Goal: Navigation & Orientation: Find specific page/section

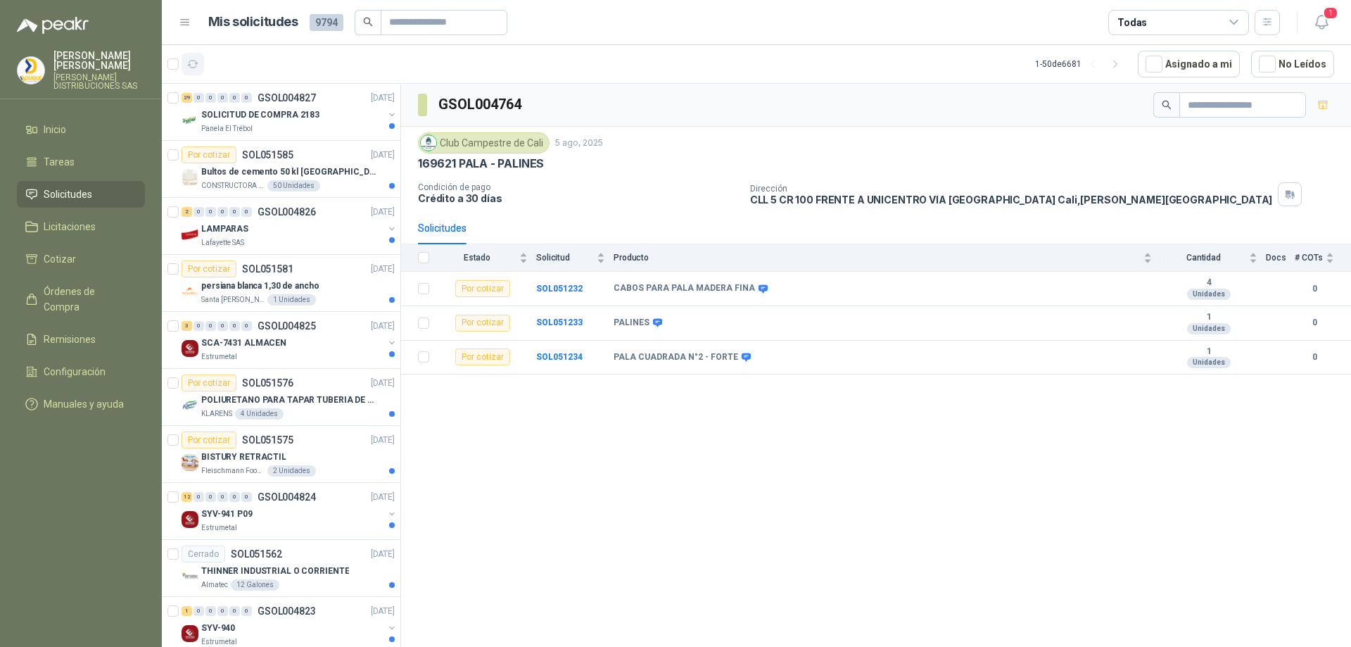
click at [195, 65] on icon "button" at bounding box center [193, 64] width 12 height 12
click at [253, 105] on div "29 0 0 0 0 0 GSOL004827 [DATE]" at bounding box center [290, 97] width 216 height 17
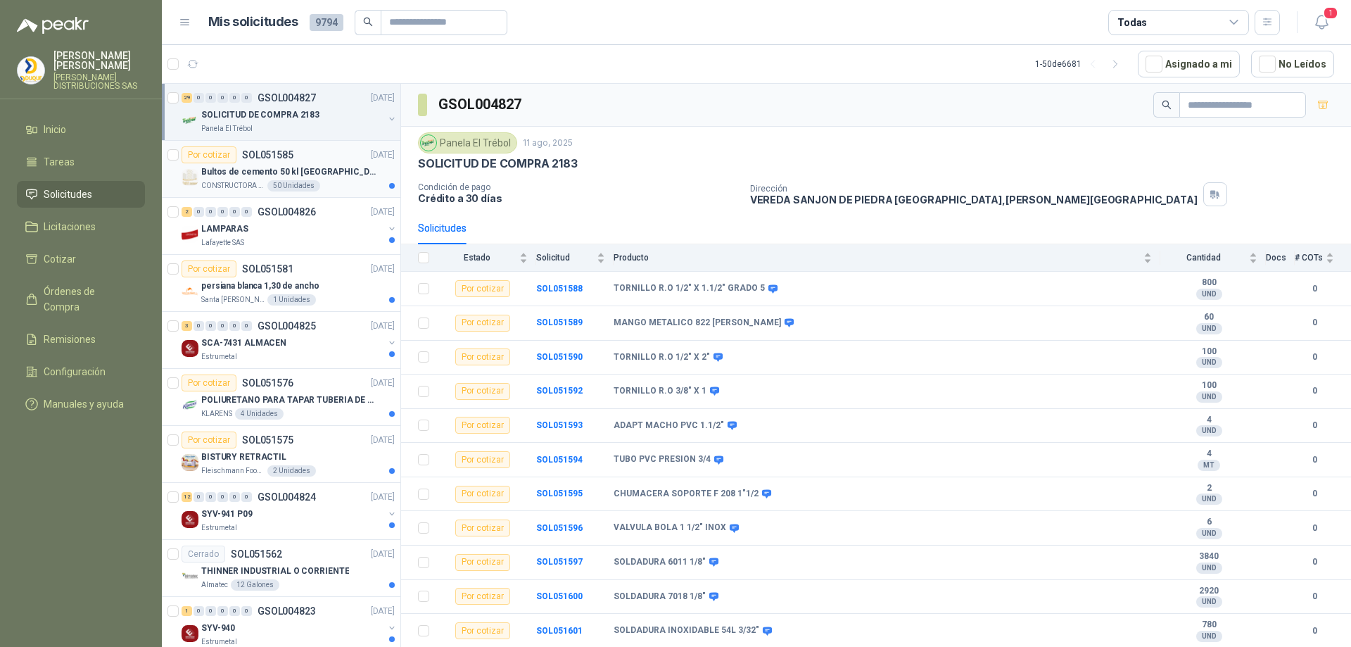
click at [234, 161] on div "Por cotizar" at bounding box center [209, 154] width 55 height 17
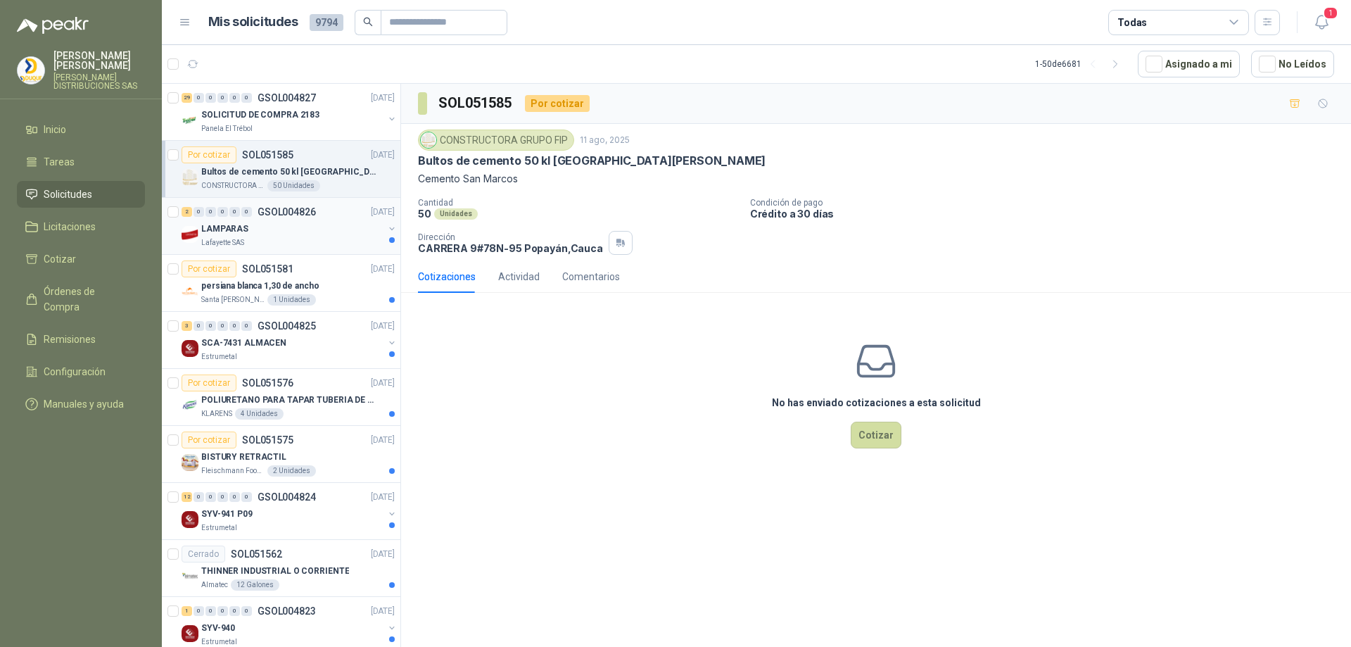
click at [272, 231] on div "LAMPARAS" at bounding box center [292, 228] width 182 height 17
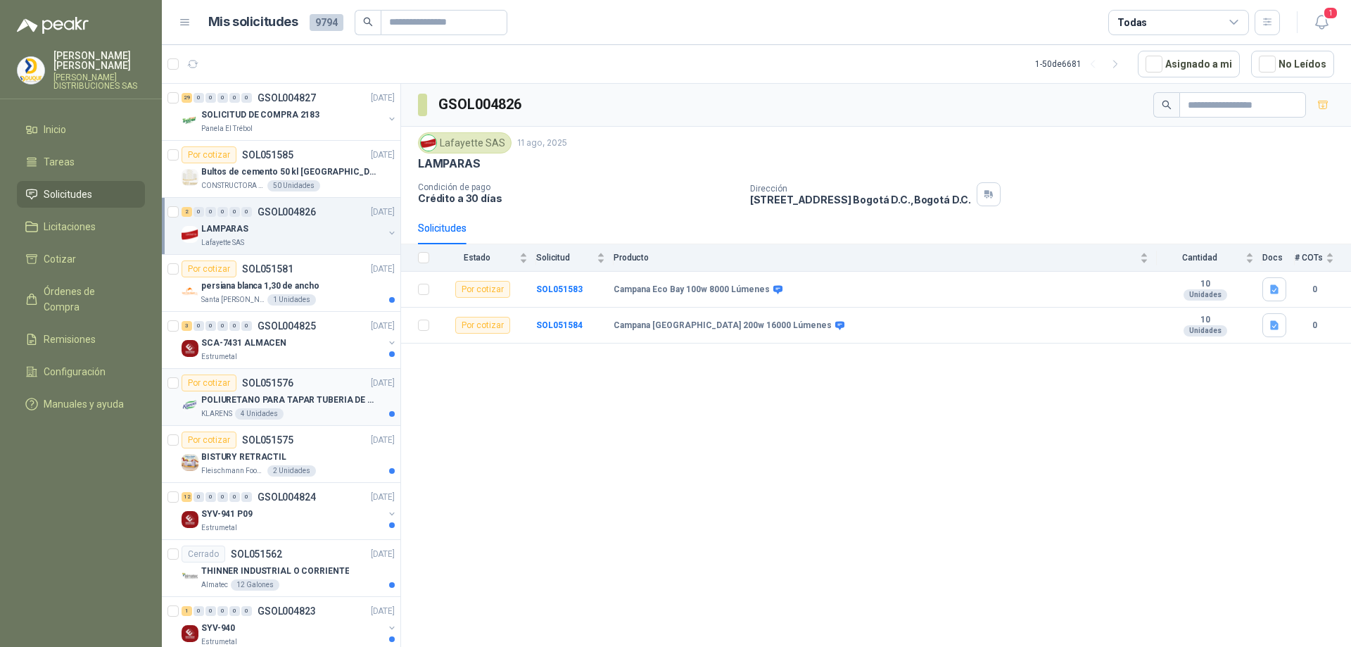
scroll to position [70, 0]
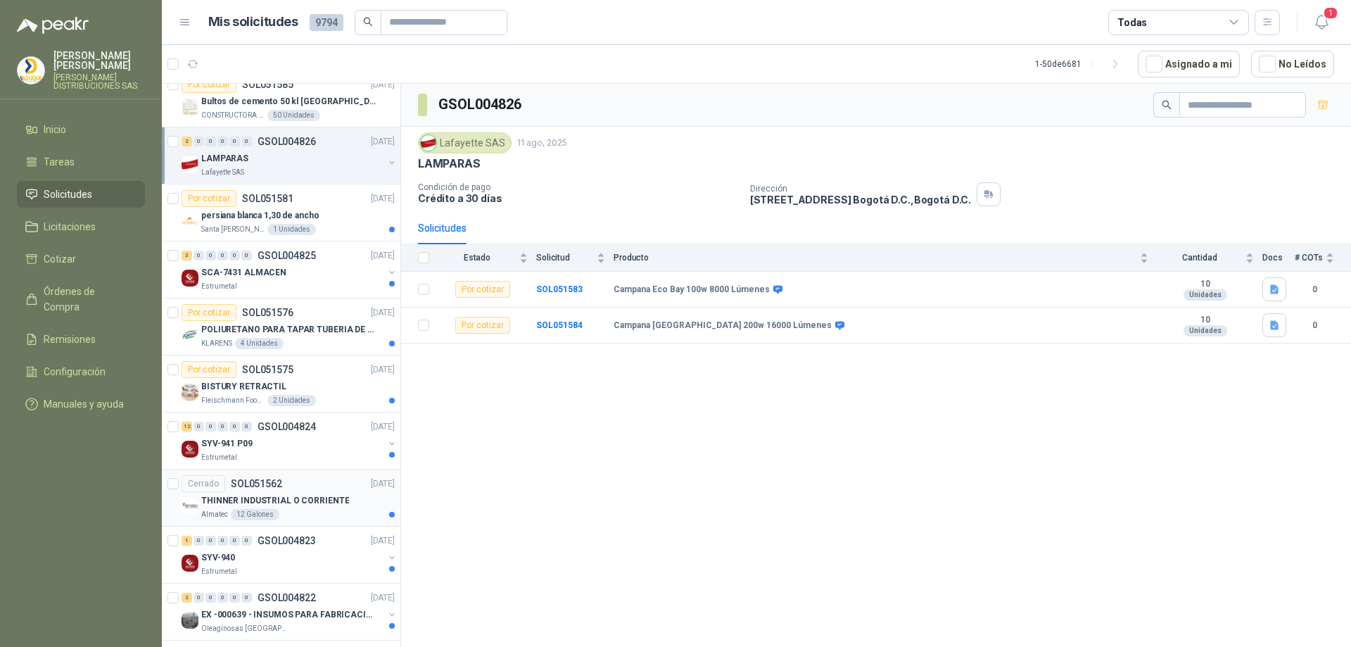
click at [333, 492] on div "THINNER INDUSTRIAL O CORRIENTE" at bounding box center [297, 500] width 193 height 17
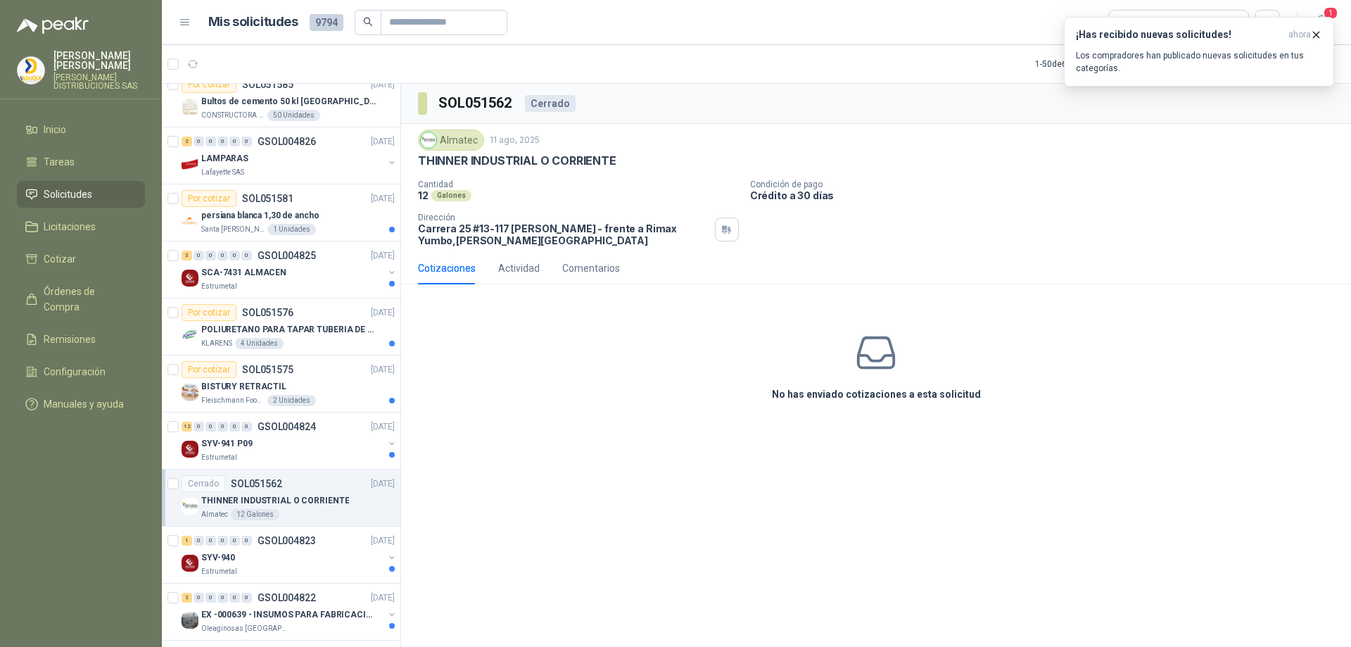
scroll to position [141, 0]
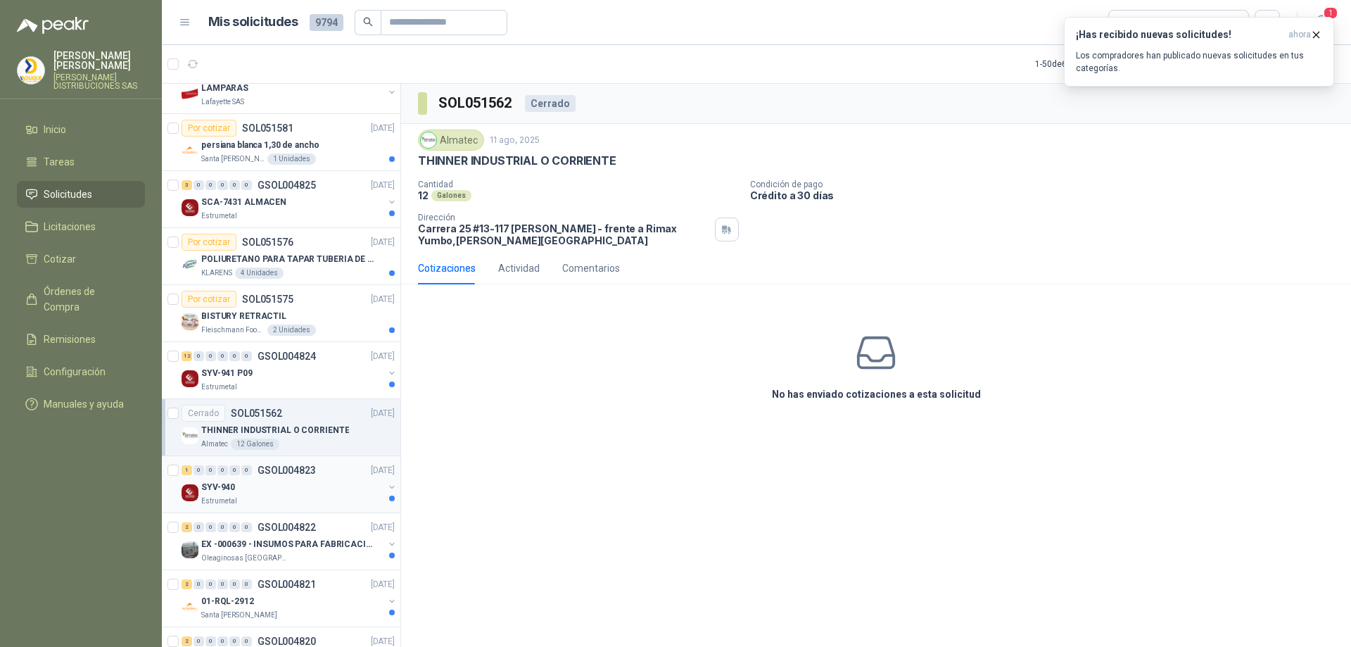
click at [323, 499] on div "Estrumetal" at bounding box center [292, 500] width 182 height 11
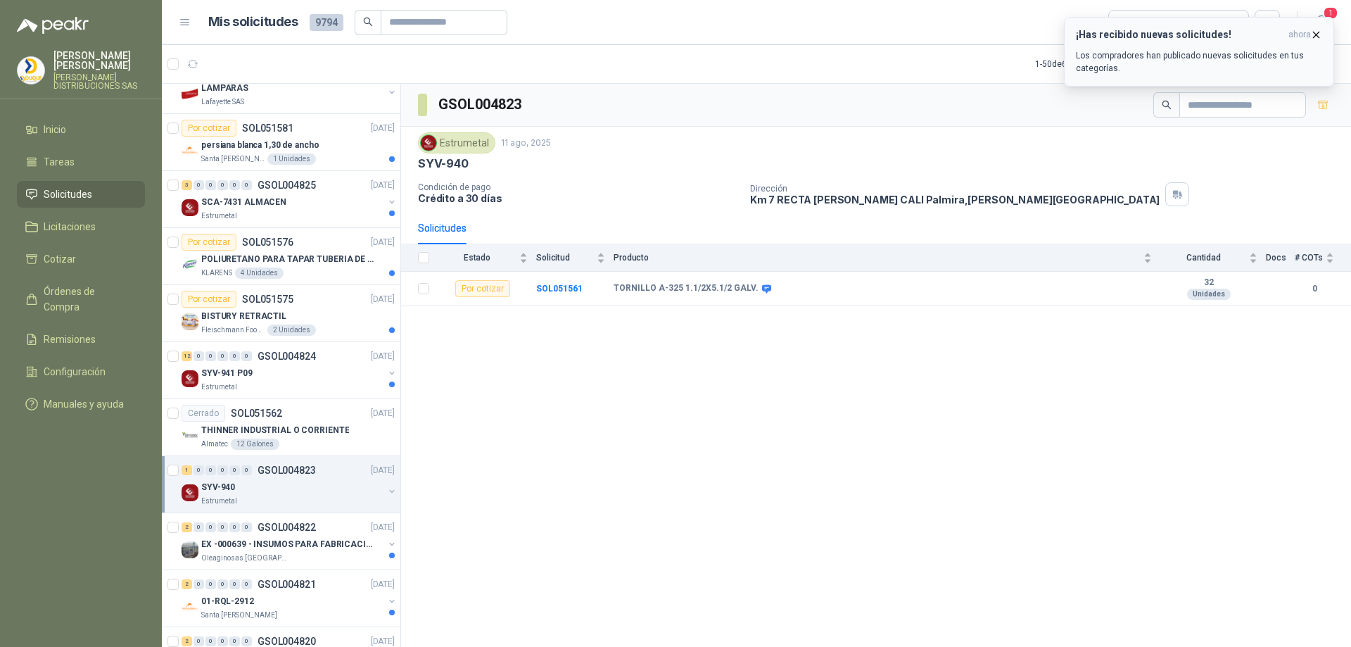
click at [1311, 32] on icon "button" at bounding box center [1316, 35] width 12 height 12
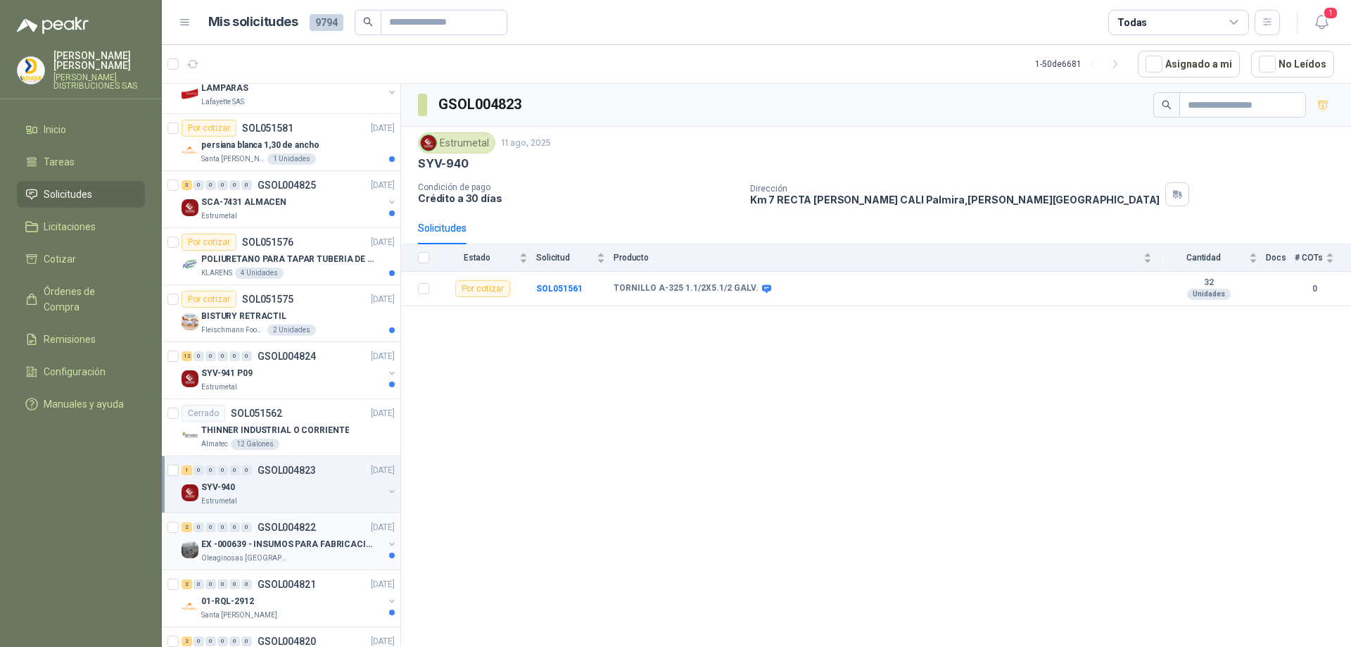
click at [289, 543] on p "EX -000639 - INSUMOS PARA FABRICACION DE MALLA TAM" at bounding box center [288, 543] width 175 height 13
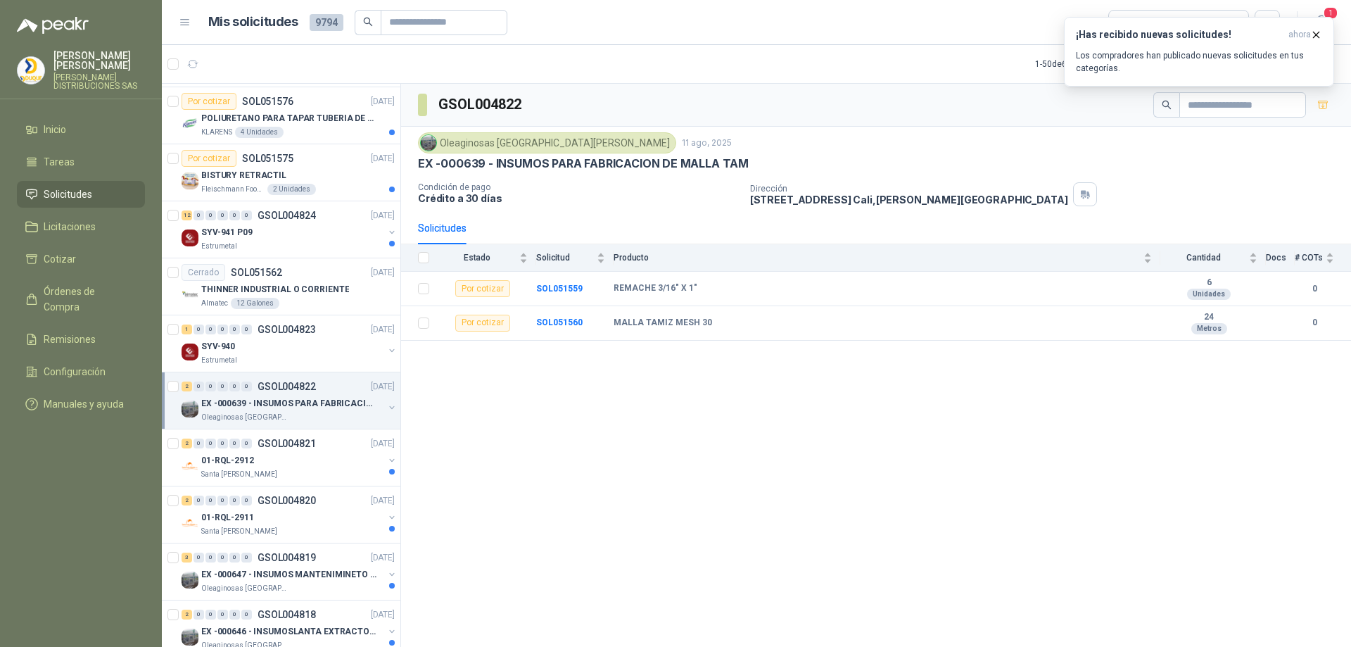
scroll to position [352, 0]
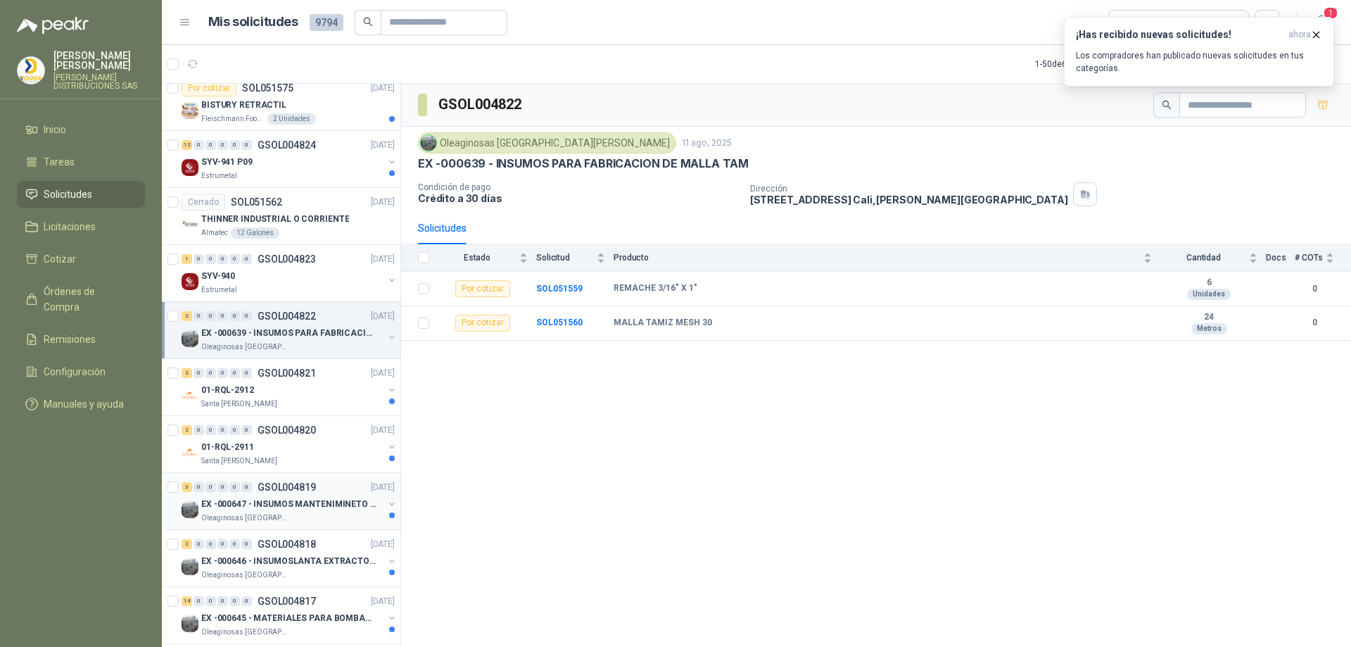
drag, startPoint x: 321, startPoint y: 497, endPoint x: 320, endPoint y: 508, distance: 10.6
click at [321, 498] on p "EX -000647 - INSUMOS MANTENIMINETO MECANICO" at bounding box center [288, 503] width 175 height 13
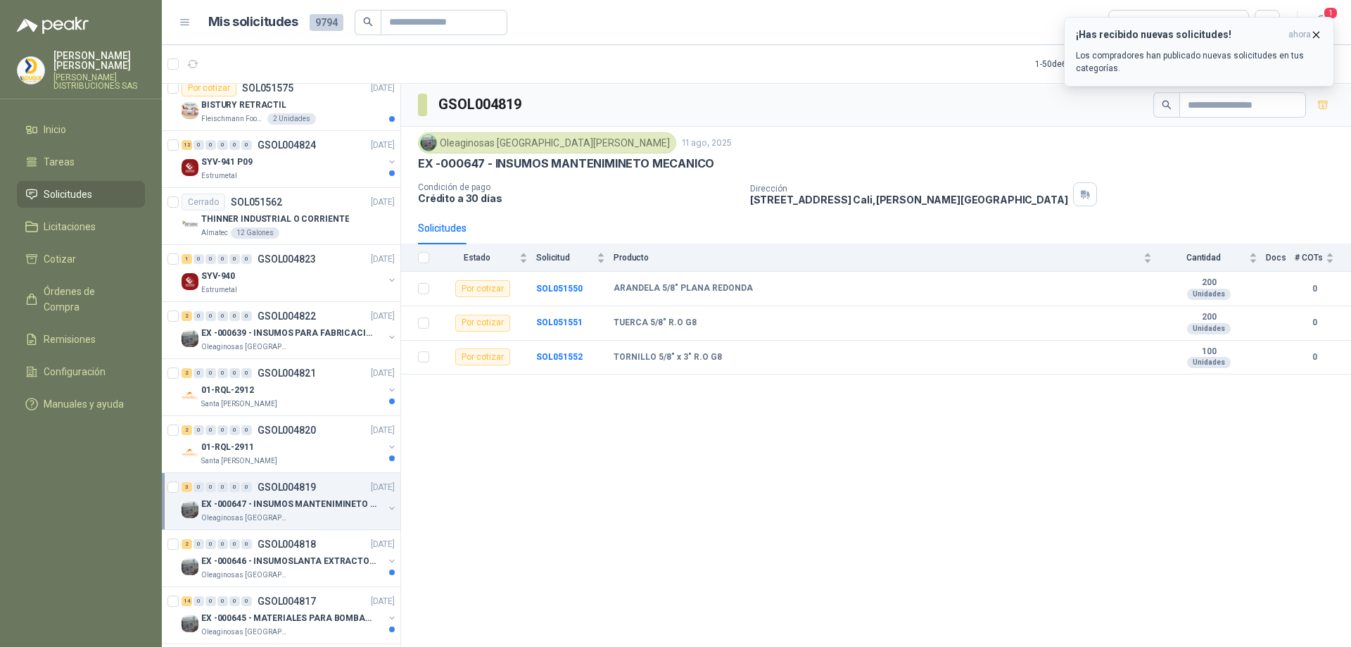
click at [1318, 26] on button "¡Has recibido nuevas solicitudes! ahora Los compradores han publicado nuevas so…" at bounding box center [1199, 52] width 270 height 70
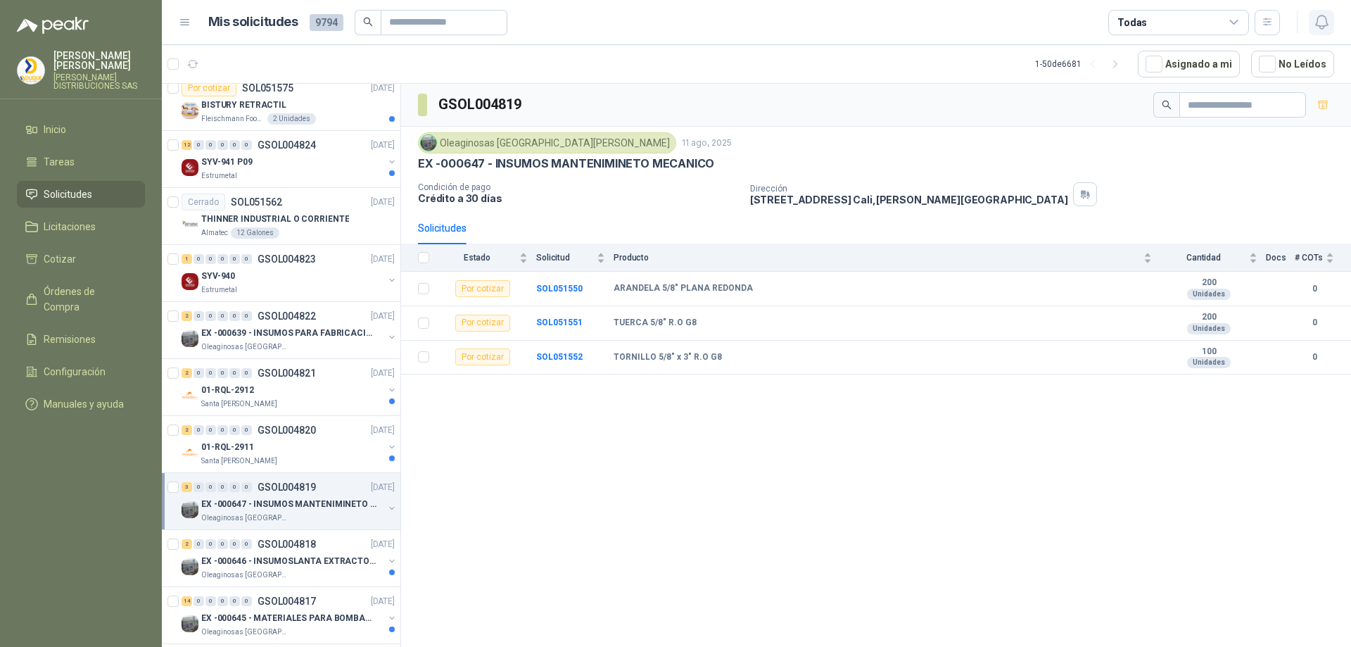
click at [1318, 28] on icon "button" at bounding box center [1322, 22] width 18 height 18
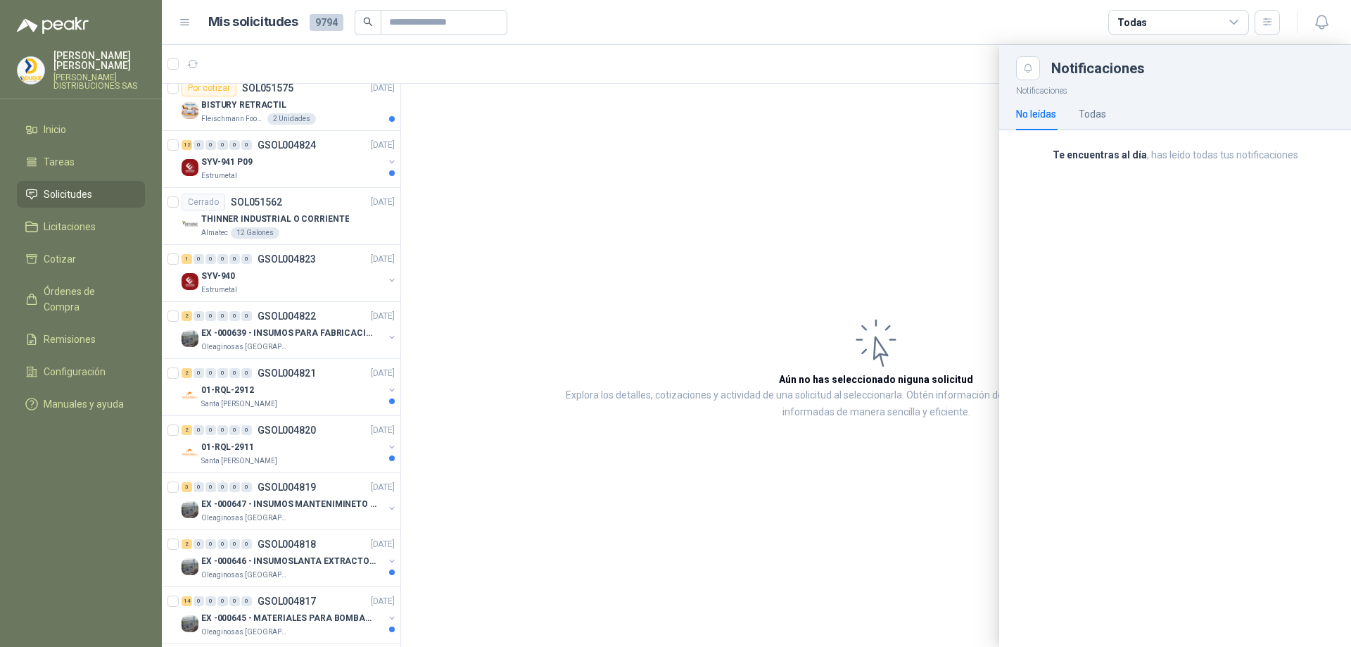
drag, startPoint x: 390, startPoint y: 172, endPoint x: 404, endPoint y: 104, distance: 69.5
click at [405, 113] on div at bounding box center [756, 346] width 1189 height 602
click at [404, 104] on div at bounding box center [756, 346] width 1189 height 602
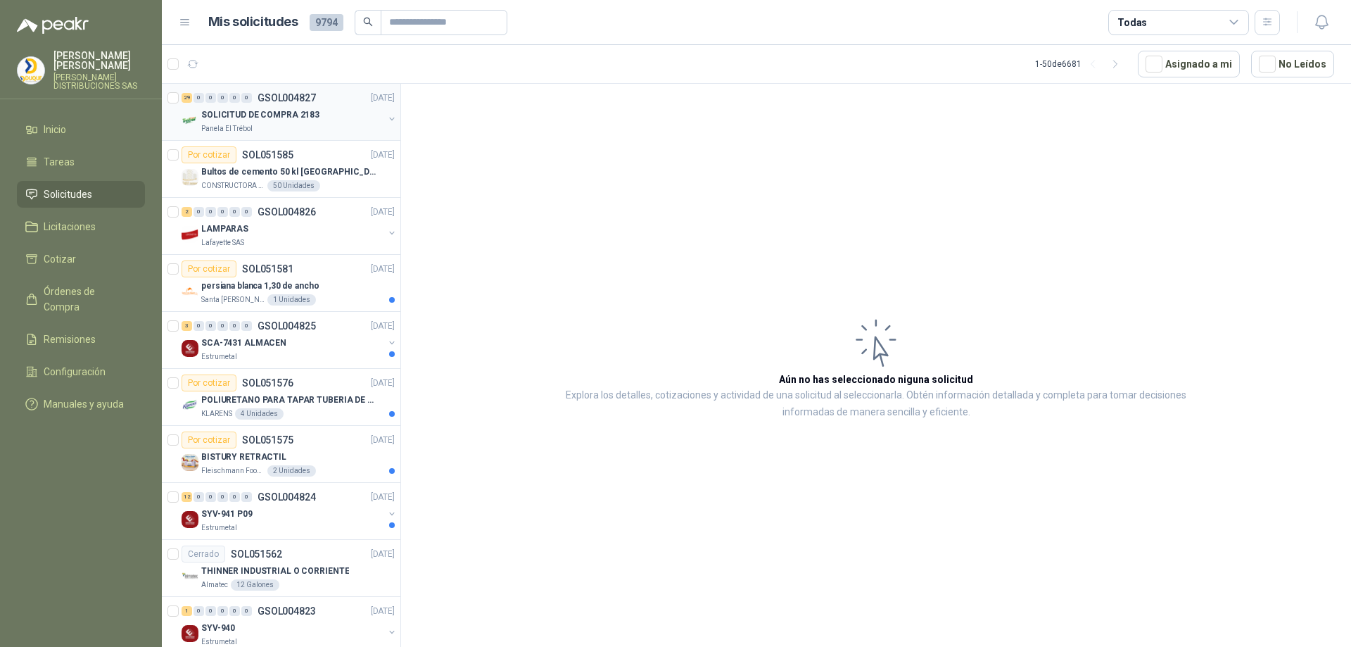
click at [253, 113] on p "SOLICITUD DE COMPRA 2183" at bounding box center [260, 114] width 118 height 13
